Goal: Task Accomplishment & Management: Manage account settings

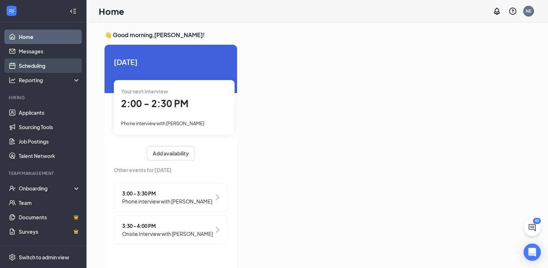
click at [40, 64] on link "Scheduling" at bounding box center [50, 65] width 62 height 14
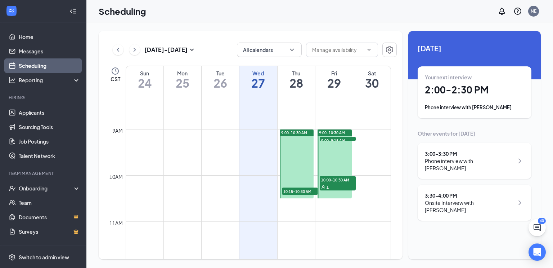
scroll to position [378, 0]
click at [348, 139] on span "9:00-9:15 AM" at bounding box center [338, 140] width 36 height 7
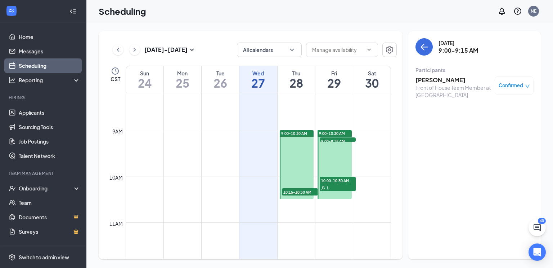
drag, startPoint x: 296, startPoint y: 193, endPoint x: 291, endPoint y: 191, distance: 5.5
click at [291, 191] on link "9:00-10:30 AM 10:15-10:30 AM 1" at bounding box center [296, 164] width 36 height 69
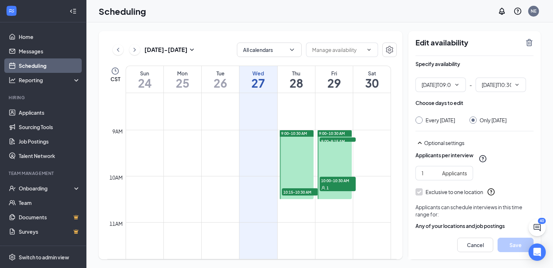
type input "09:00 AM"
type input "10:30 AM"
click at [290, 193] on link "9:00-10:30 AM 10:15-10:30 AM 1" at bounding box center [296, 164] width 36 height 69
click at [304, 191] on link "9:00-10:30 AM 10:15-10:30 AM 1" at bounding box center [296, 164] width 36 height 69
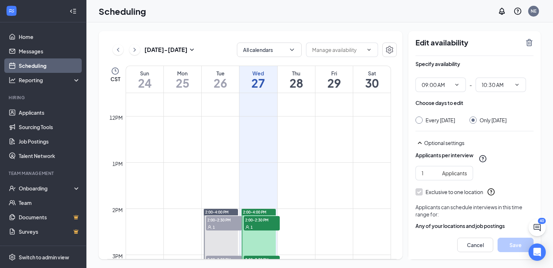
scroll to position [531, 0]
click at [257, 223] on div "1" at bounding box center [262, 224] width 36 height 7
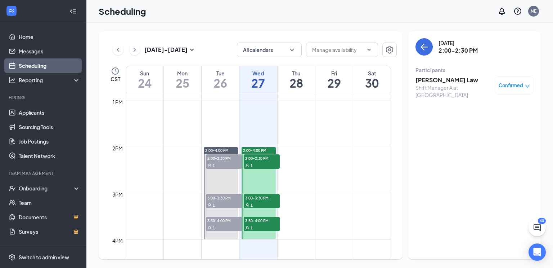
scroll to position [595, 0]
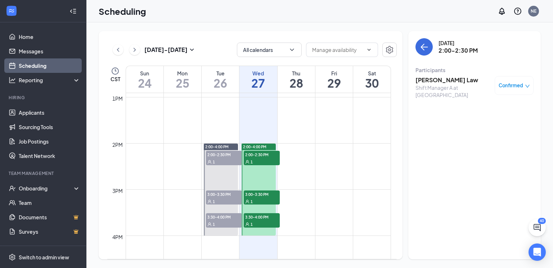
click at [264, 196] on span "3:00-3:30 PM" at bounding box center [262, 193] width 36 height 7
click at [264, 216] on span "3:30-4:00 PM" at bounding box center [262, 216] width 36 height 7
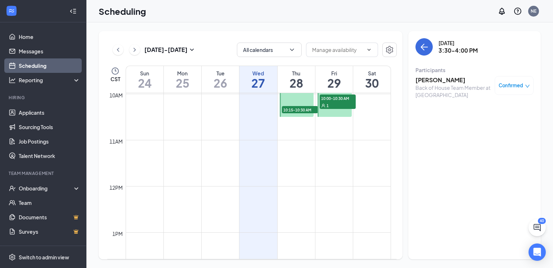
scroll to position [403, 0]
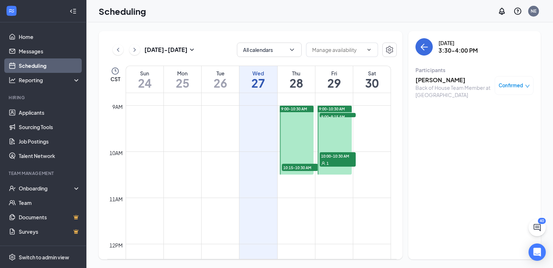
click at [290, 169] on link "9:00-10:30 AM 10:15-10:30 AM 1" at bounding box center [296, 139] width 36 height 69
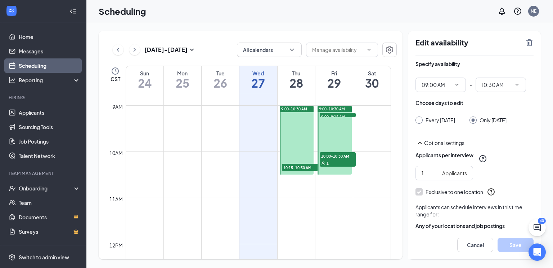
drag, startPoint x: 290, startPoint y: 169, endPoint x: 431, endPoint y: 202, distance: 144.4
click at [431, 202] on div "[DATE] - [DATE] All calendars CST Sun 24 Mon 25 Tue 26 Wed 27 Thu 28 Fri 29 Sat…" at bounding box center [320, 145] width 442 height 228
click at [291, 106] on link "9:00-10:30 AM 10:15-10:30 AM 1" at bounding box center [296, 139] width 36 height 69
click at [297, 94] on td at bounding box center [258, 100] width 265 height 12
click at [297, 108] on link "9:00-10:30 AM 10:15-10:30 AM 1" at bounding box center [296, 139] width 36 height 69
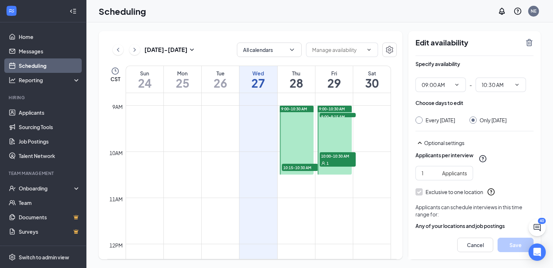
click at [336, 106] on div "9:00-10:30 AM" at bounding box center [335, 109] width 34 height 6
click at [301, 107] on link "9:00-10:30 AM 10:15-10:30 AM 1" at bounding box center [296, 139] width 36 height 69
click at [274, 125] on td at bounding box center [258, 123] width 265 height 12
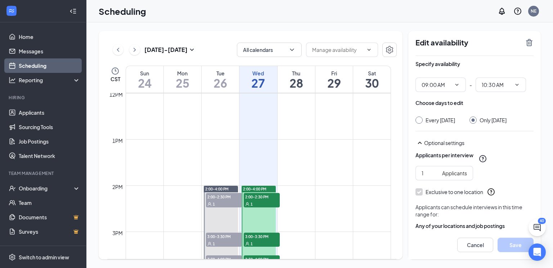
scroll to position [555, 0]
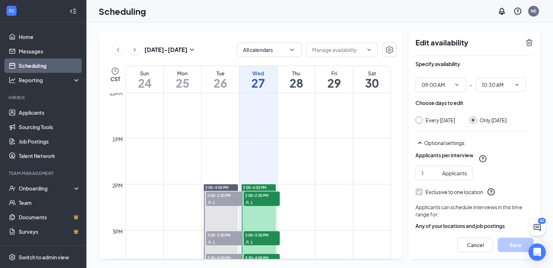
click at [264, 198] on span "2:00-2:30 PM" at bounding box center [262, 194] width 36 height 7
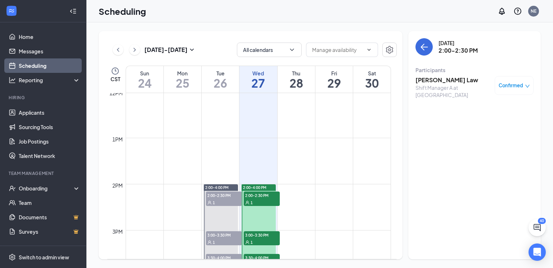
click at [431, 80] on h3 "[PERSON_NAME] Law" at bounding box center [454, 80] width 76 height 8
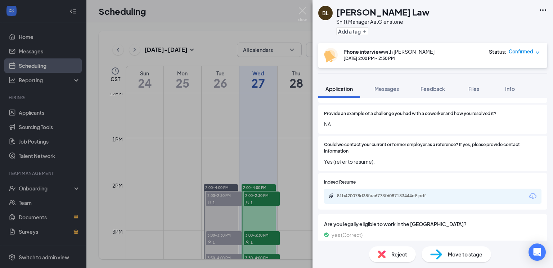
scroll to position [708, 0]
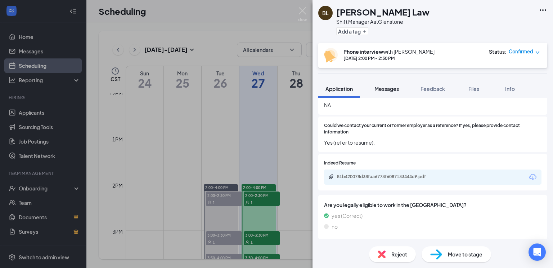
click at [396, 90] on span "Messages" at bounding box center [386, 88] width 24 height 6
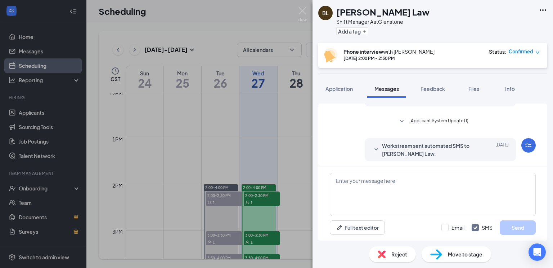
scroll to position [293, 0]
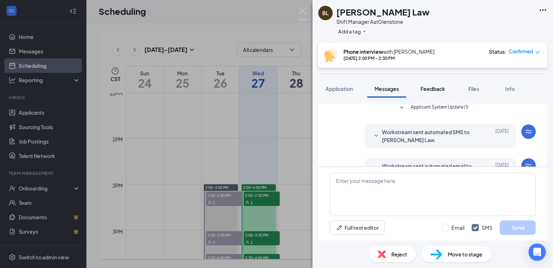
click at [434, 87] on span "Feedback" at bounding box center [433, 88] width 24 height 6
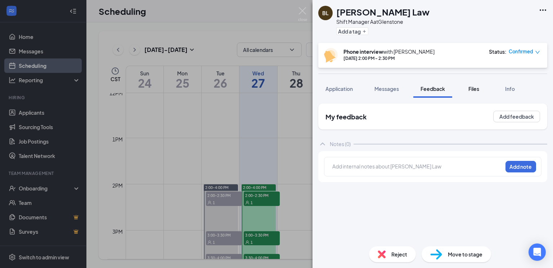
click at [471, 88] on span "Files" at bounding box center [473, 88] width 11 height 6
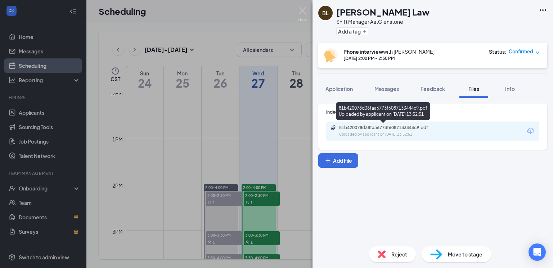
click at [409, 129] on div "81b420078d38faa6773f6087133444c9.pdf" at bounding box center [389, 128] width 101 height 6
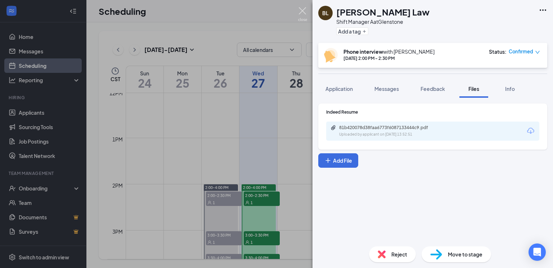
click at [305, 11] on img at bounding box center [302, 14] width 9 height 14
